Goal: Task Accomplishment & Management: Complete application form

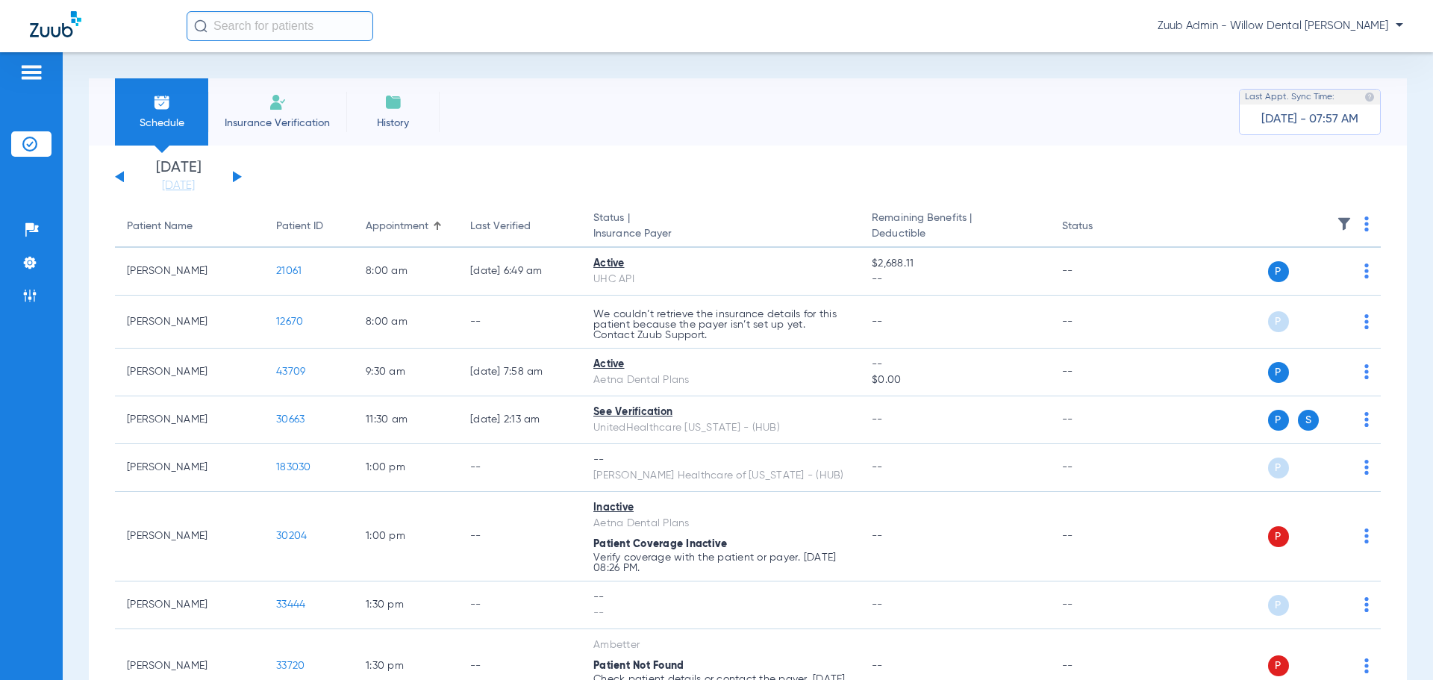
click at [274, 39] on input "text" at bounding box center [280, 26] width 187 height 30
paste input "10948"
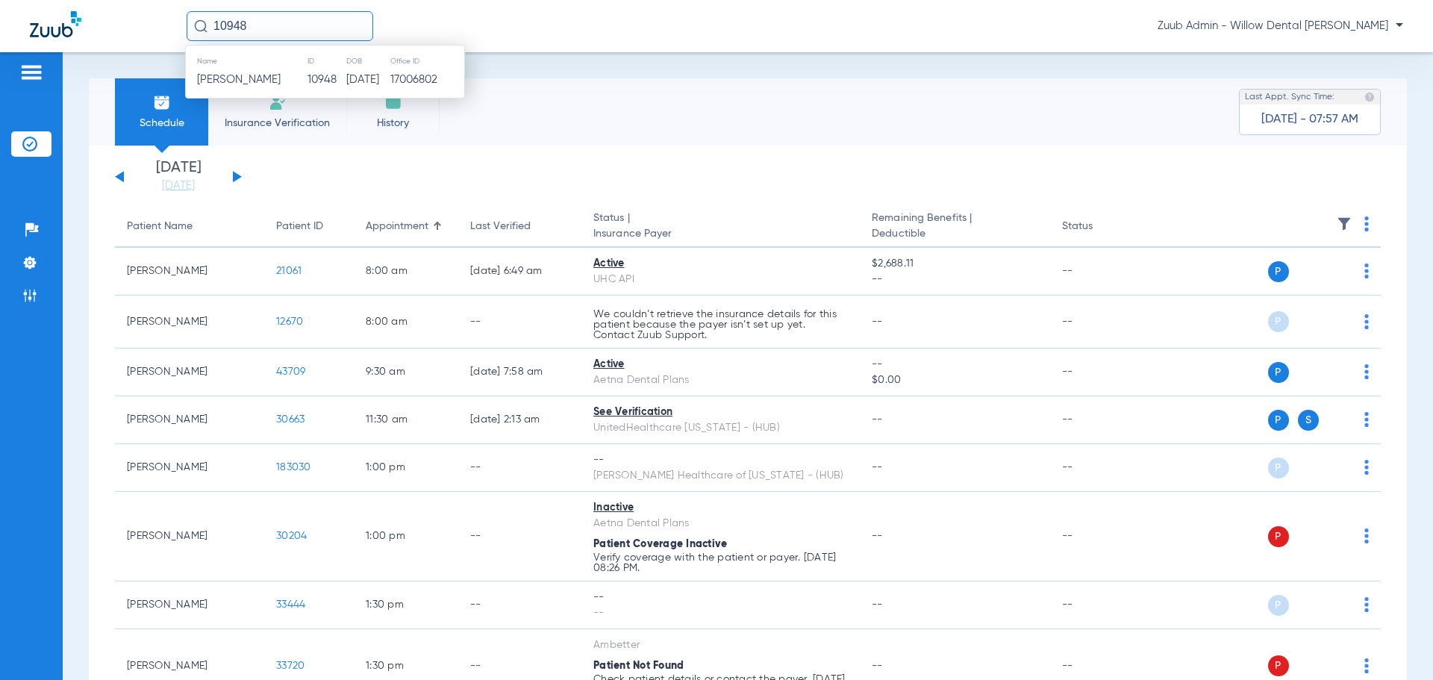
type input "10948"
click at [293, 66] on th "Name" at bounding box center [246, 61] width 121 height 16
click at [299, 74] on td "[PERSON_NAME]" at bounding box center [246, 79] width 121 height 21
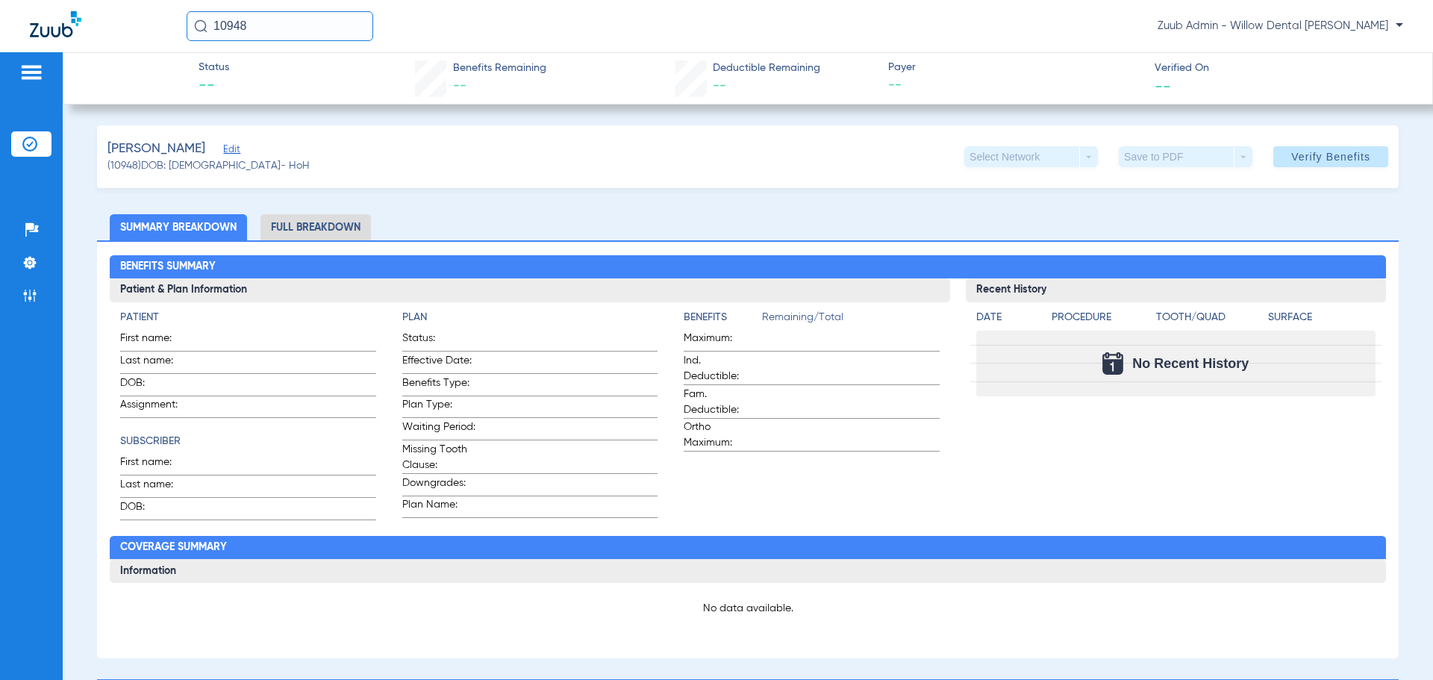
click at [1258, 163] on div "Select Network arrow_drop_down Save to PDF arrow_drop_down Verify Benefits" at bounding box center [1177, 156] width 424 height 21
click at [1274, 161] on span at bounding box center [1331, 157] width 115 height 36
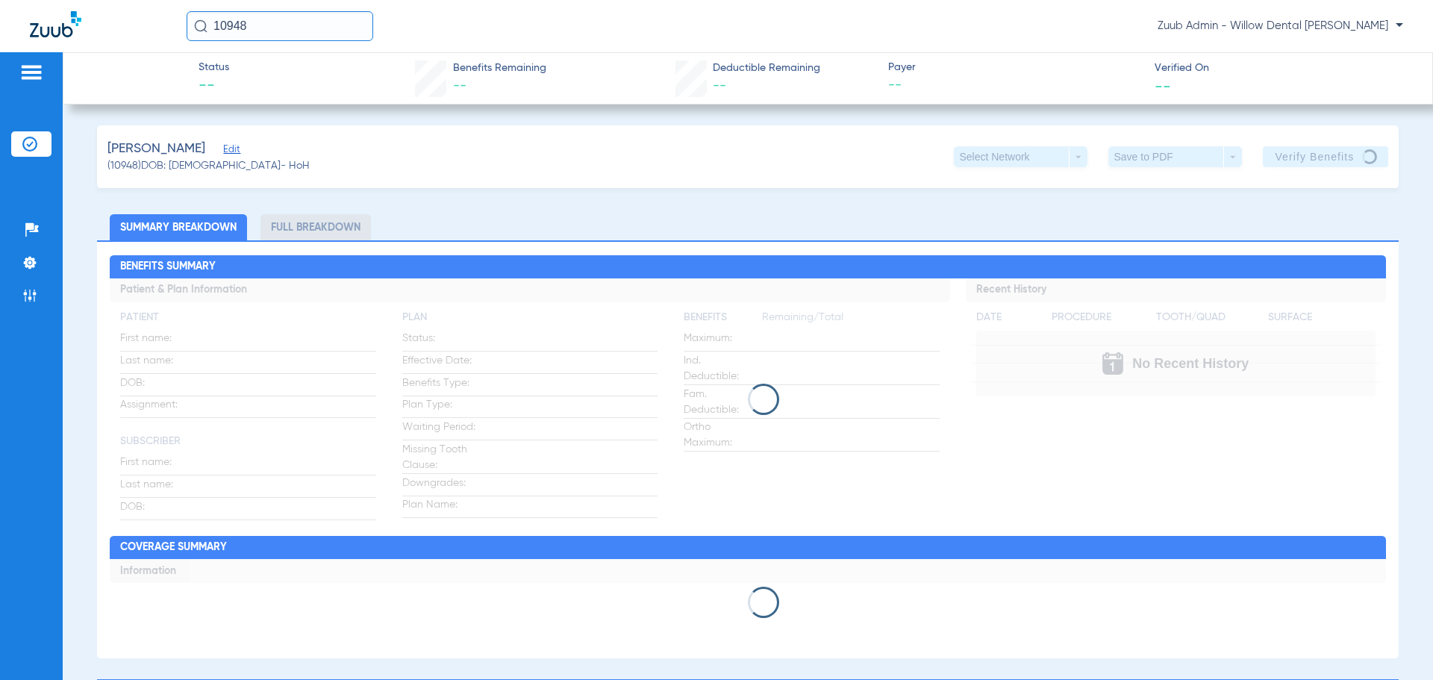
click at [122, 172] on span "(10948) DOB: [DEMOGRAPHIC_DATA] - HoH" at bounding box center [209, 166] width 202 height 16
click at [124, 165] on span "(10948) DOB: [DEMOGRAPHIC_DATA] - HoH" at bounding box center [209, 166] width 202 height 16
copy span "10948"
click at [287, 33] on input "10948" at bounding box center [280, 26] width 187 height 30
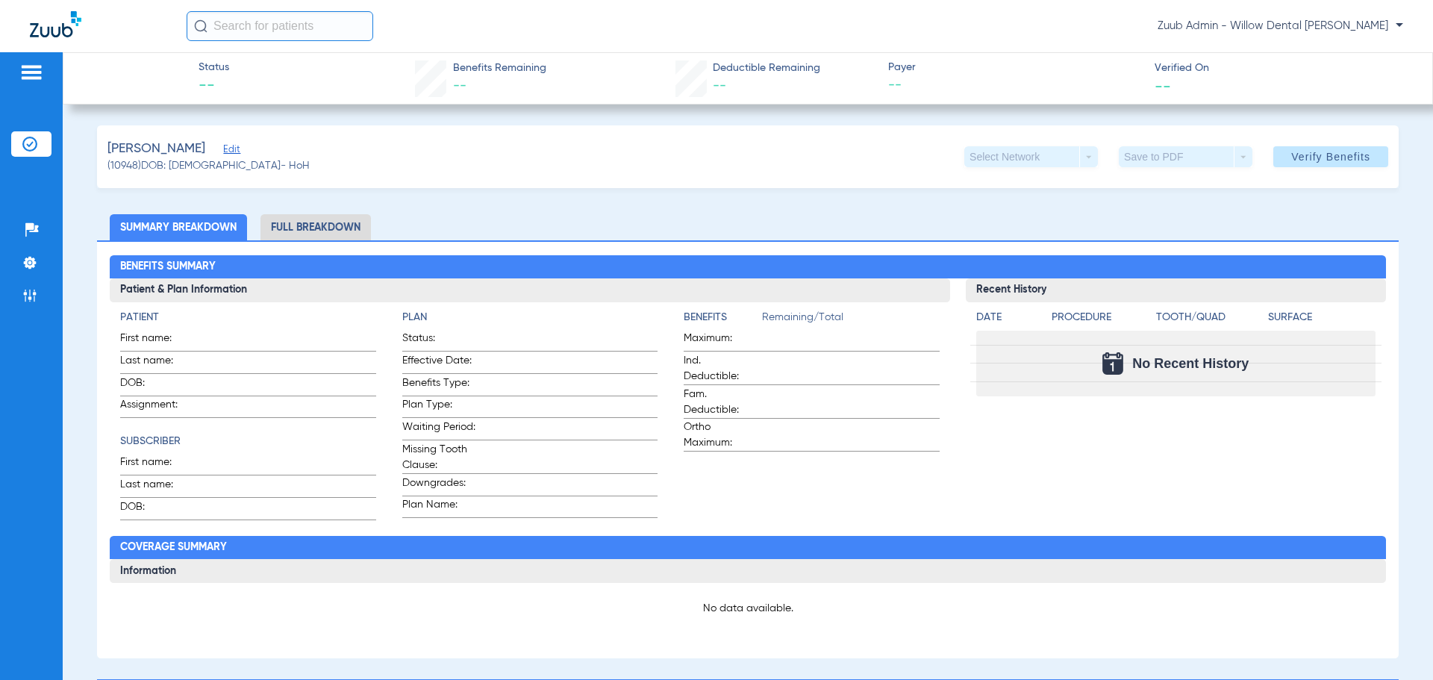
click at [237, 152] on span "Edit" at bounding box center [229, 151] width 13 height 14
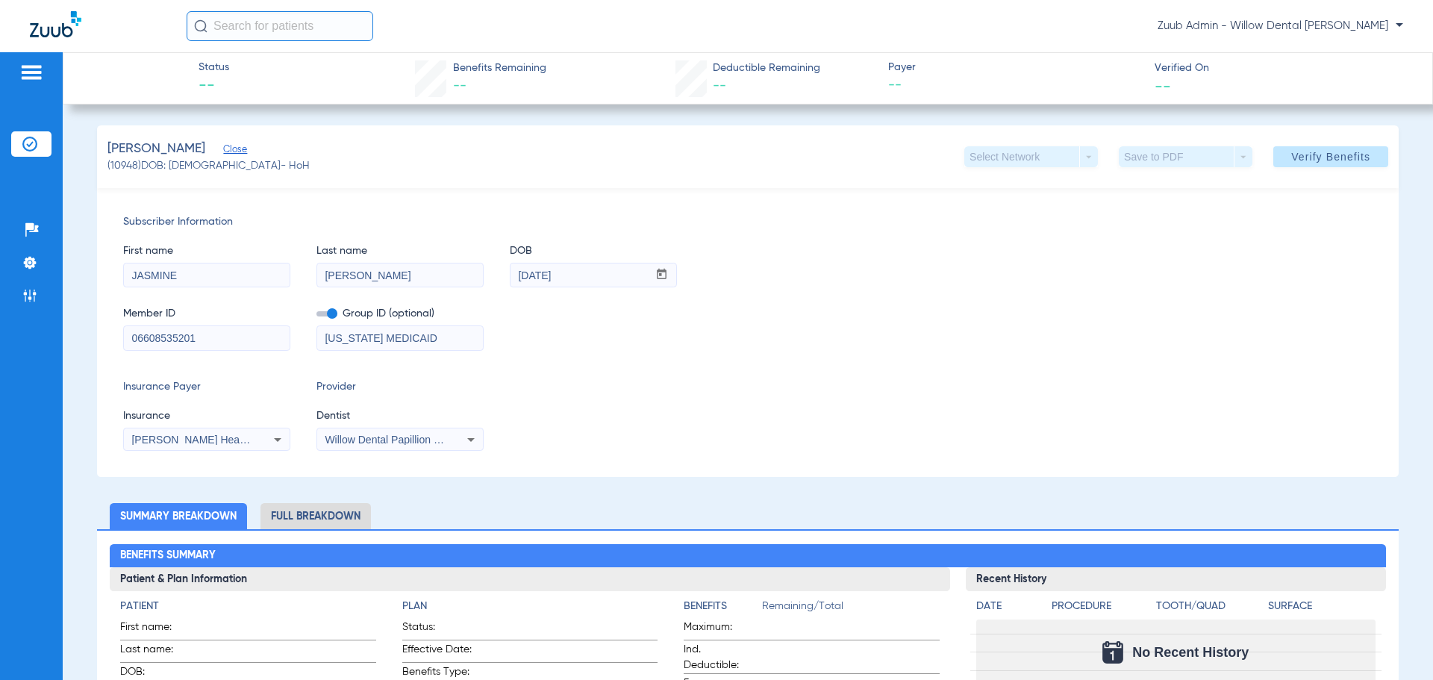
click at [248, 337] on input "06608535201" at bounding box center [207, 338] width 166 height 24
click at [210, 288] on div "First name JASMINE Last name BRIDGEFORD DOB mm / dd / yyyy 06/22/1990 Member ID…" at bounding box center [748, 290] width 1250 height 121
click at [210, 287] on div "JASMINE" at bounding box center [206, 275] width 167 height 25
click at [213, 281] on input "JASMINE" at bounding box center [207, 276] width 166 height 24
click at [435, 281] on input "[PERSON_NAME]" at bounding box center [400, 276] width 166 height 24
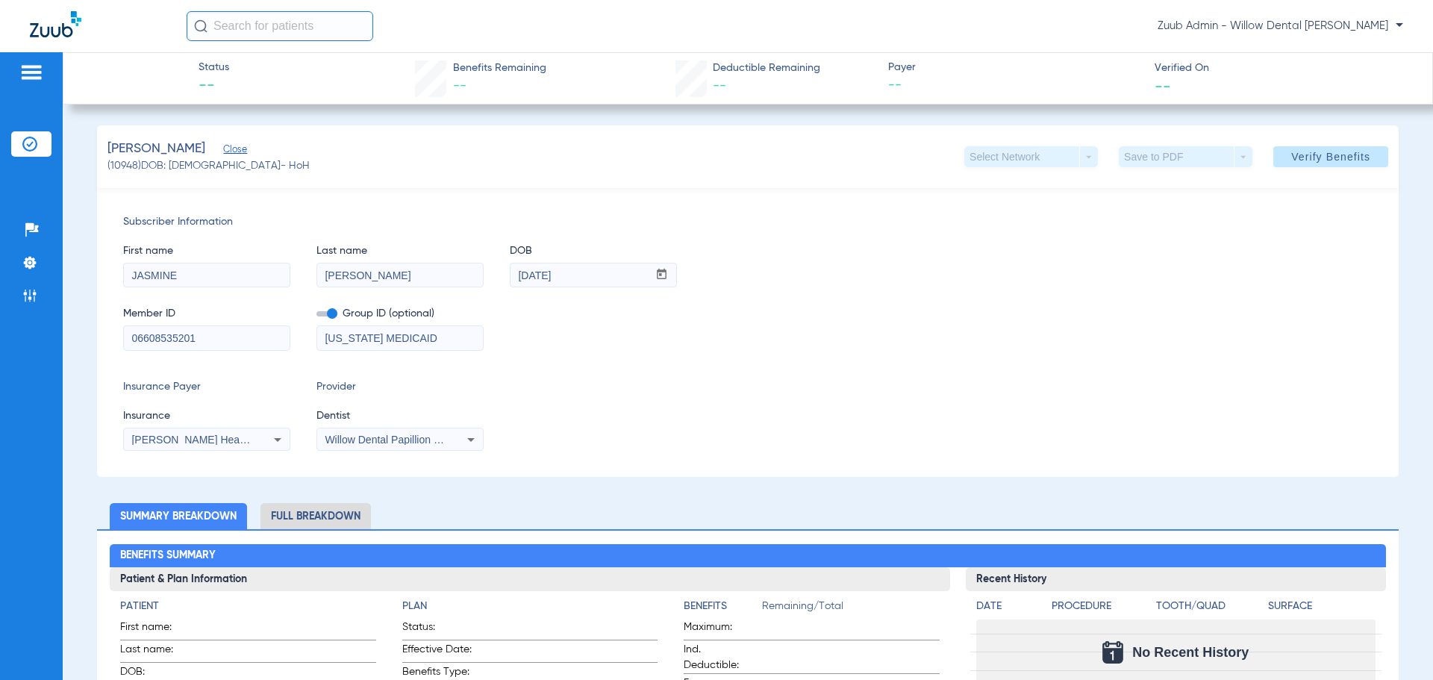
click at [230, 439] on span "[PERSON_NAME] Healthcare Of [US_STATE] - (Hub)" at bounding box center [256, 440] width 250 height 12
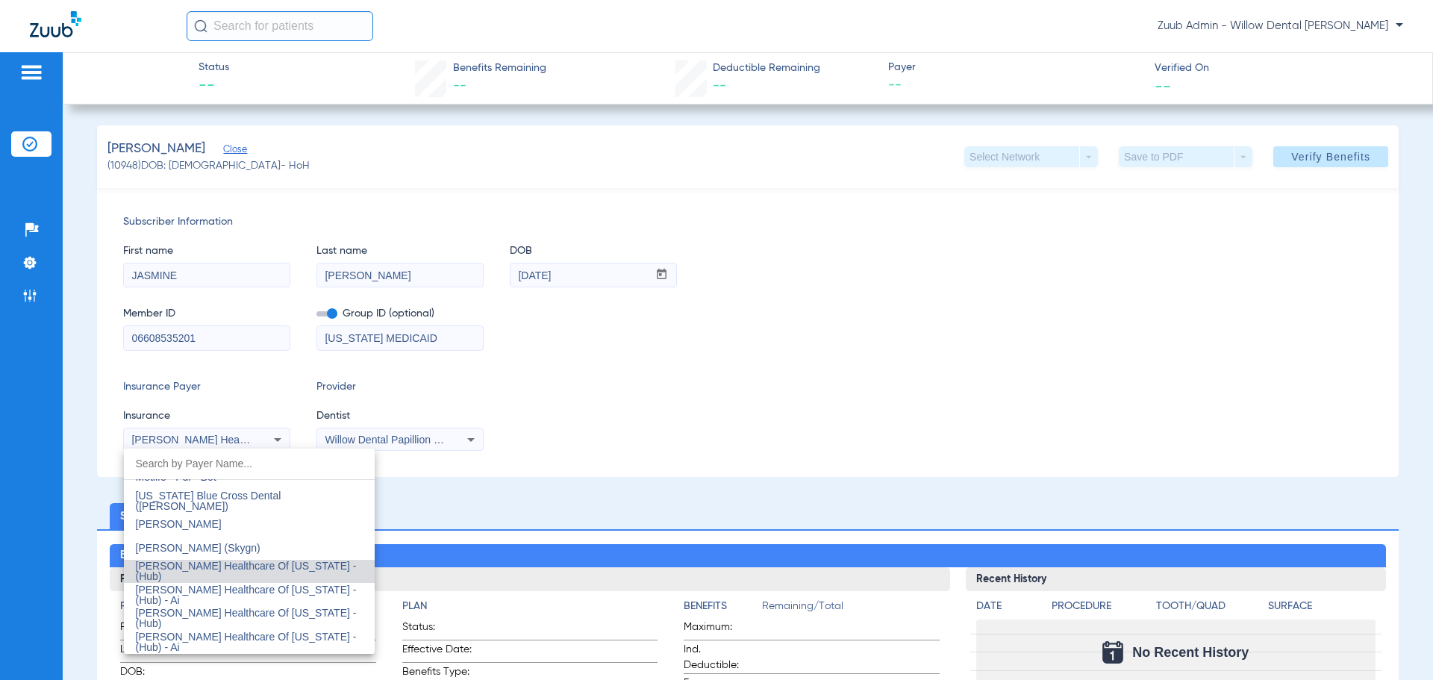
scroll to position [5945, 0]
click at [282, 593] on span "Molina Healthcare Of Nebraska - (Hub) - Ai" at bounding box center [246, 590] width 221 height 22
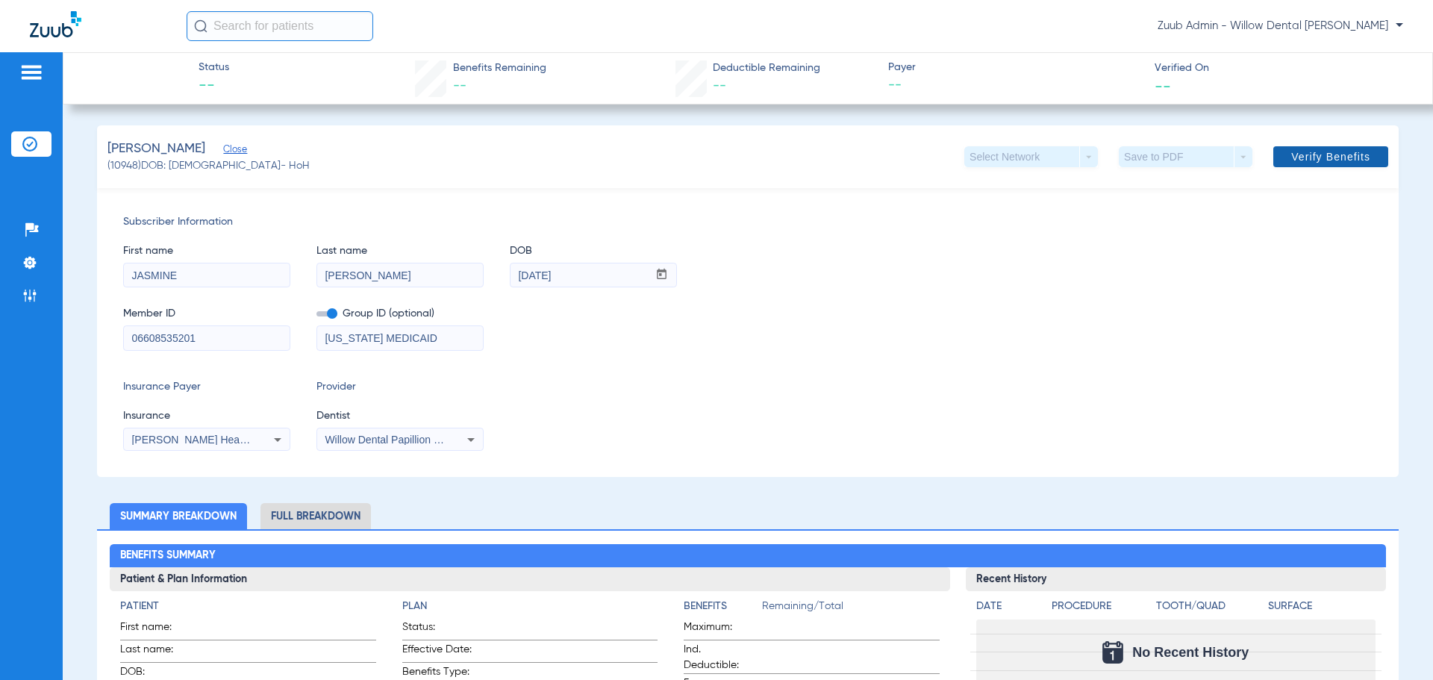
click at [1292, 164] on span at bounding box center [1331, 157] width 115 height 36
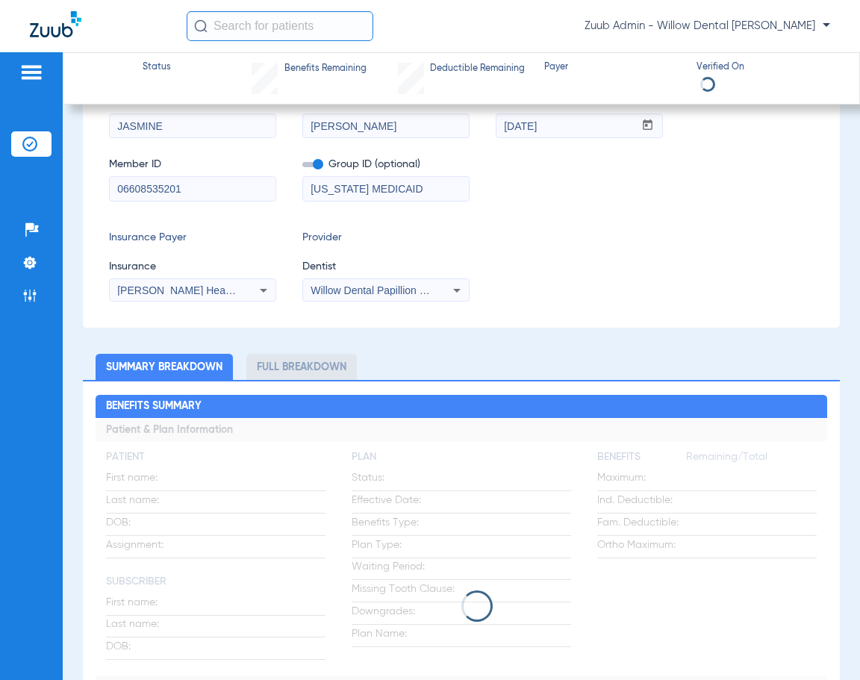
scroll to position [275, 0]
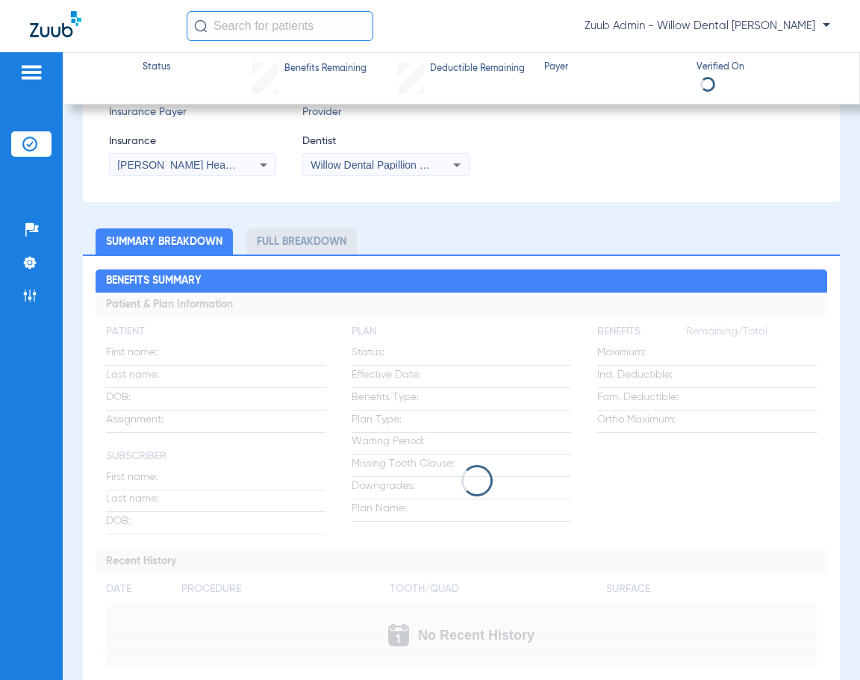
click at [275, 28] on input "text" at bounding box center [280, 26] width 187 height 30
paste input "10948"
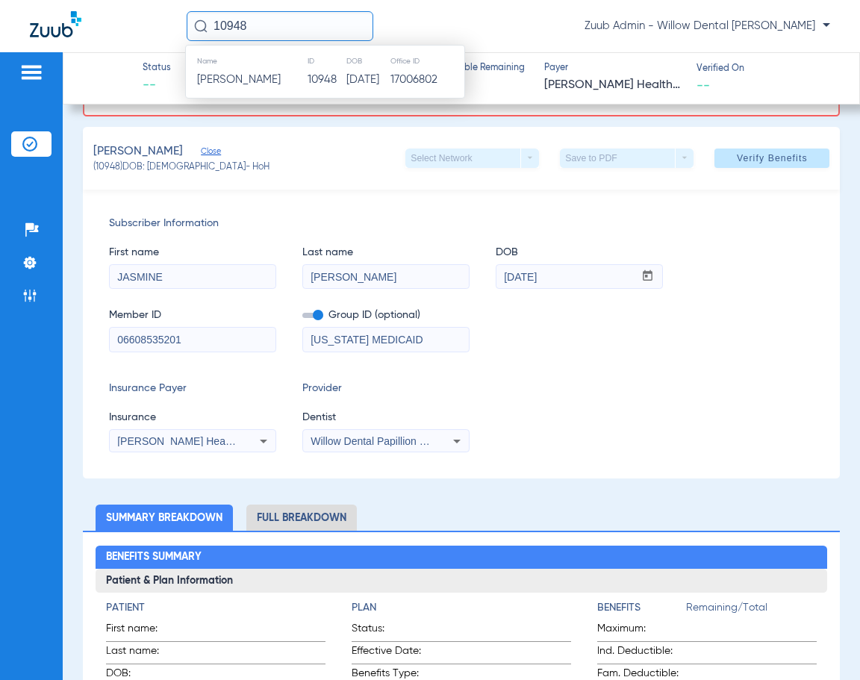
scroll to position [0, 0]
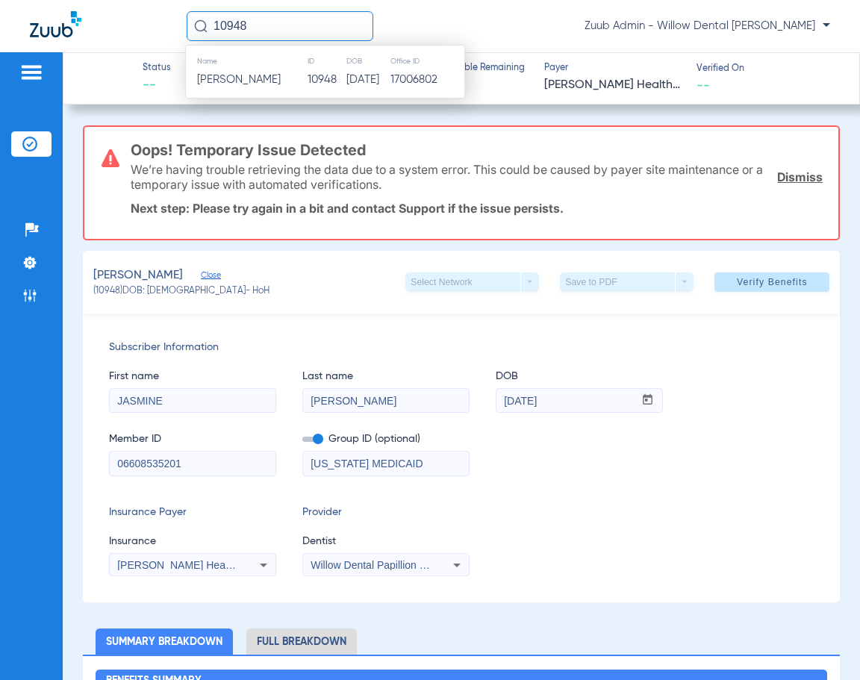
type input "10948"
click at [779, 176] on link "Dismiss" at bounding box center [800, 176] width 46 height 15
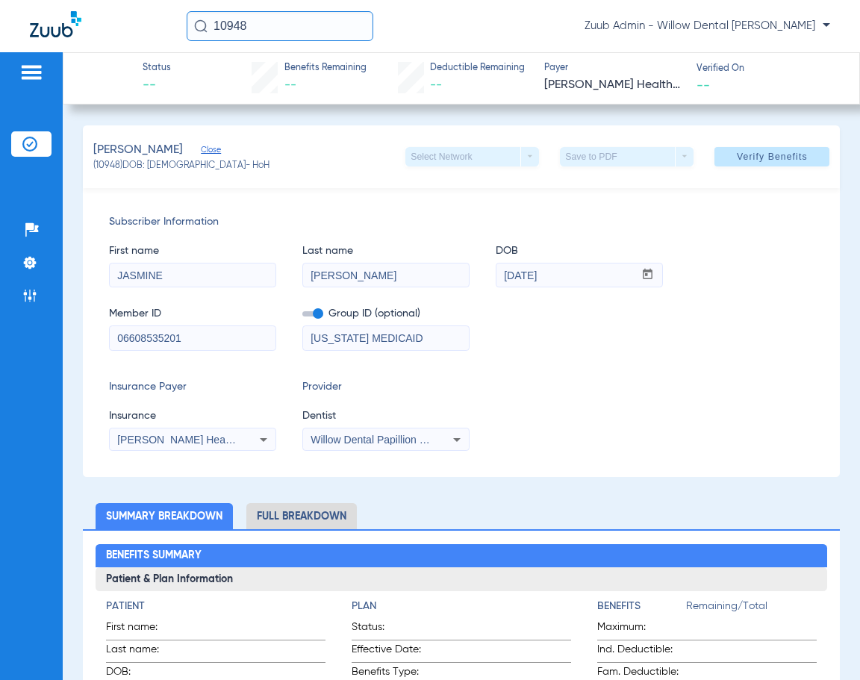
click at [268, 20] on input "10948" at bounding box center [280, 26] width 187 height 30
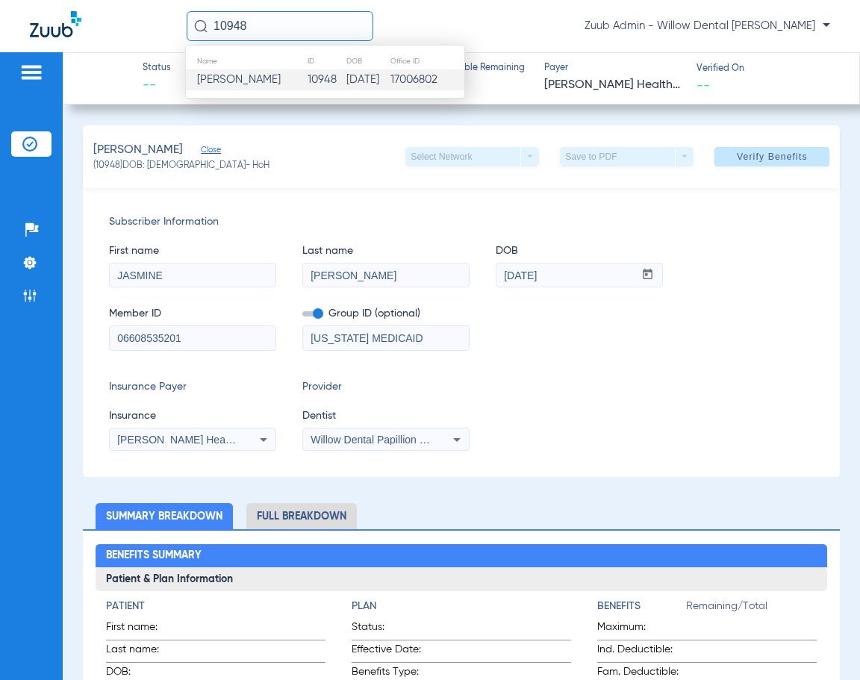
click at [281, 80] on span "[PERSON_NAME]" at bounding box center [239, 79] width 84 height 11
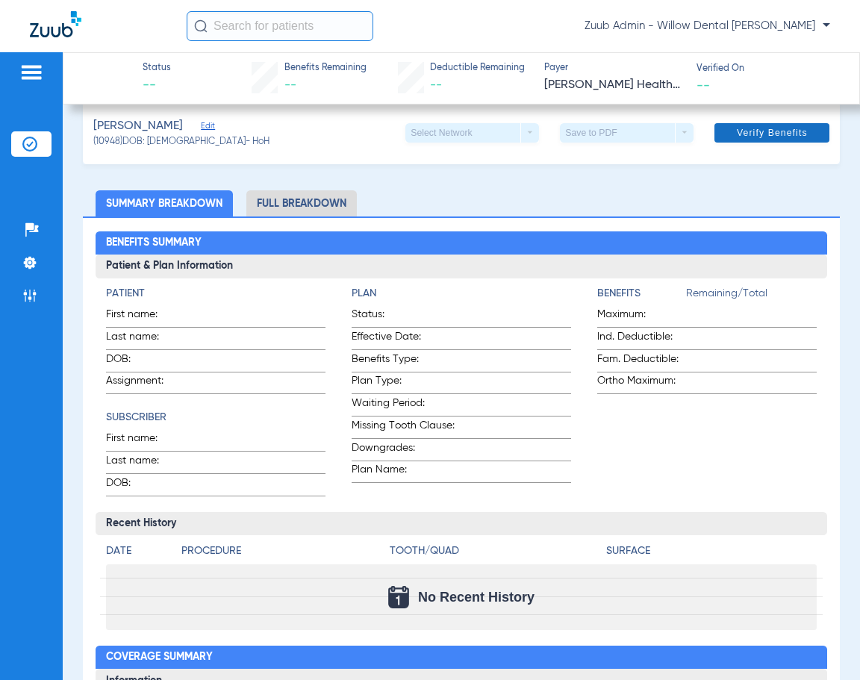
click at [751, 137] on span "Verify Benefits" at bounding box center [772, 133] width 71 height 12
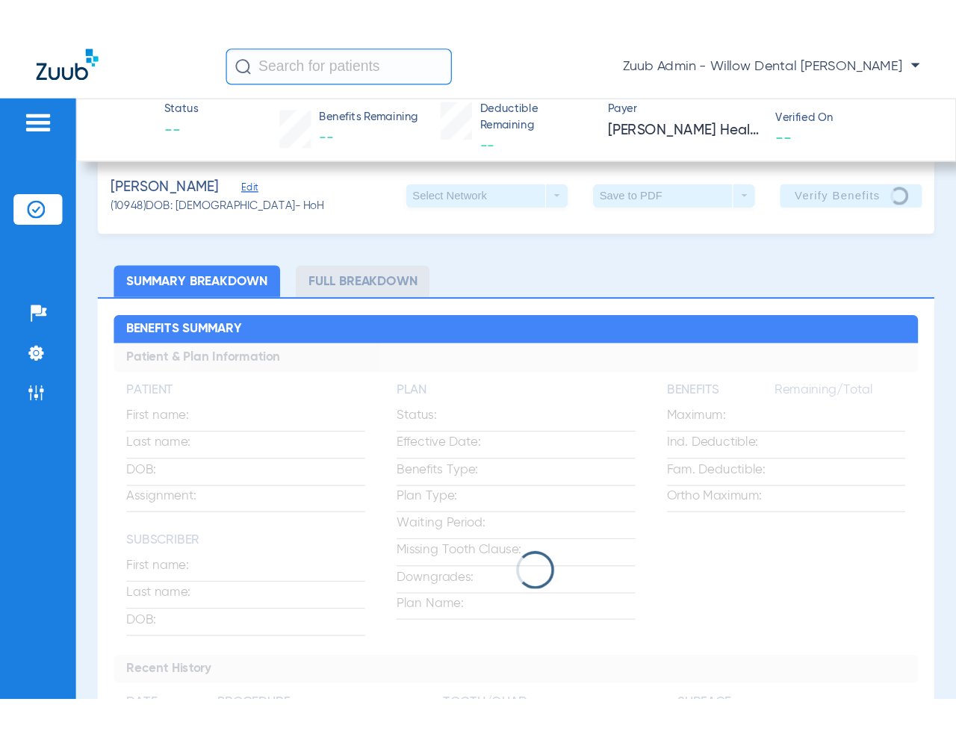
scroll to position [24, 0]
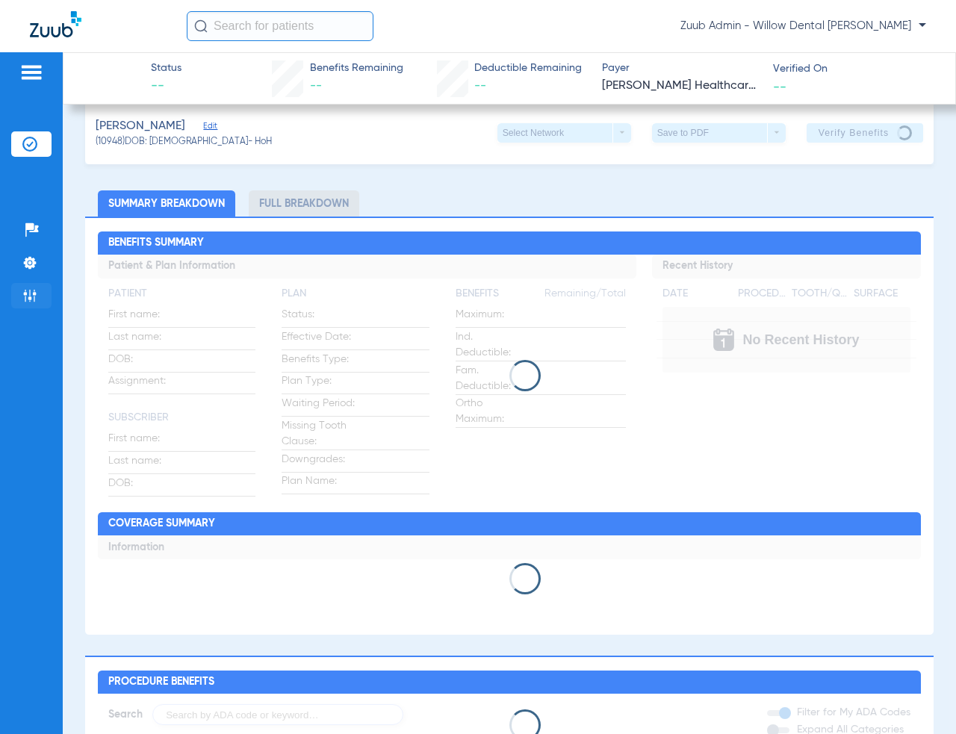
click at [29, 292] on img at bounding box center [29, 295] width 15 height 15
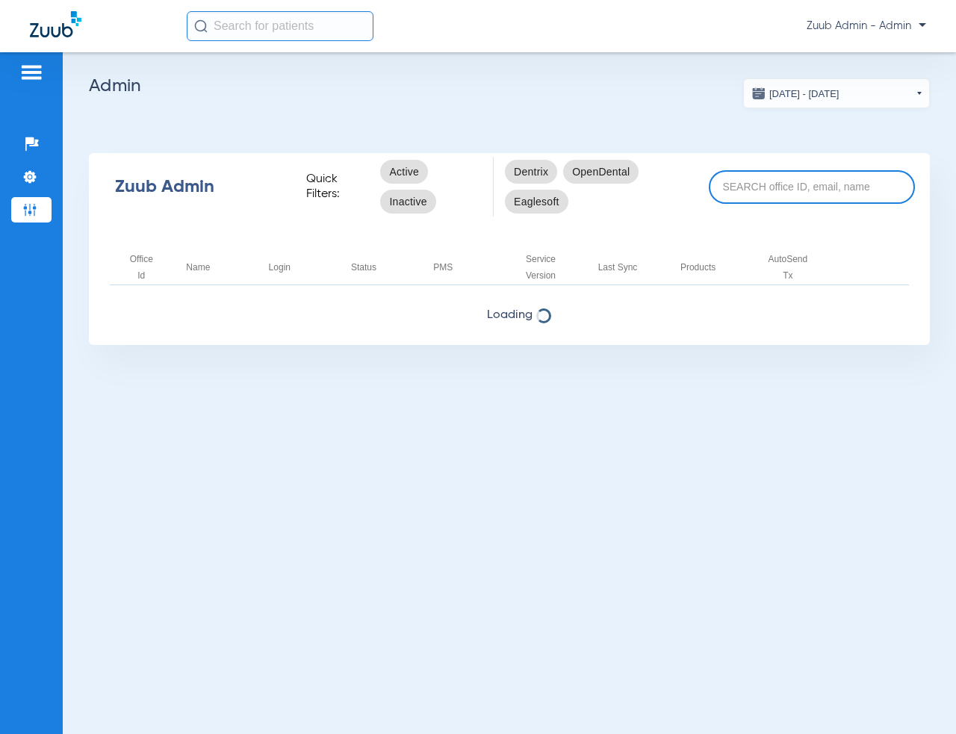
click at [803, 201] on input at bounding box center [812, 187] width 206 height 34
type input "searhc"
